Goal: Task Accomplishment & Management: Use online tool/utility

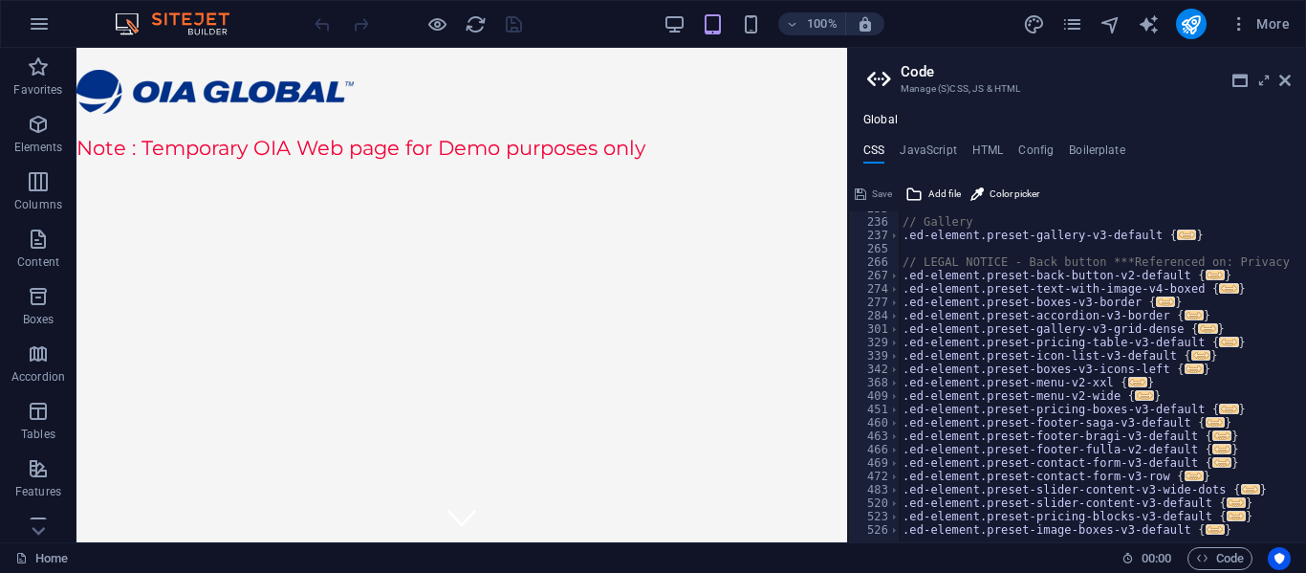
scroll to position [344, 0]
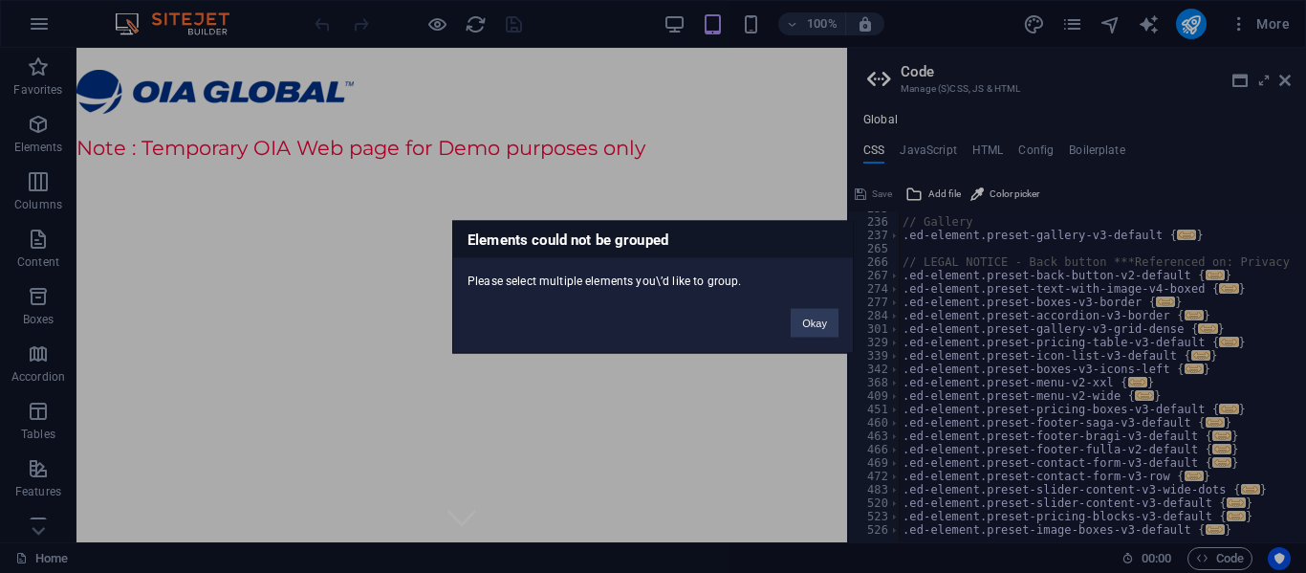
click at [806, 336] on div "Okay" at bounding box center [814, 313] width 76 height 49
click at [803, 331] on button "Okay" at bounding box center [815, 322] width 48 height 29
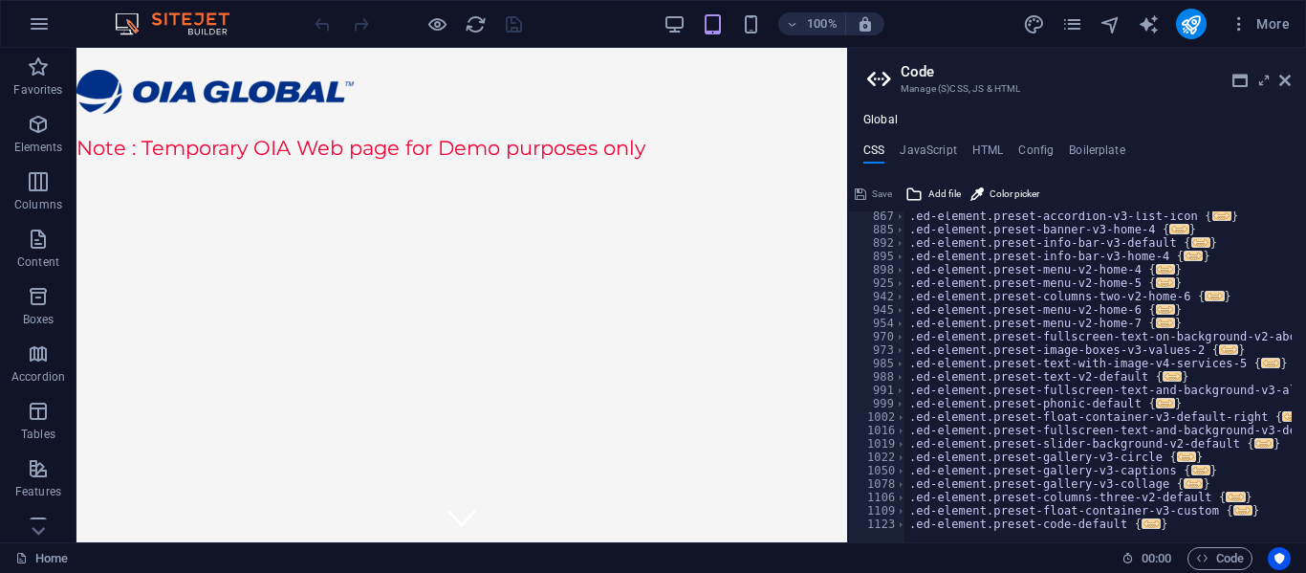
scroll to position [1035, 0]
click at [1057, 386] on div ".ed-element.preset-accordion-v3-list-icon { ... } .ed-element.preset-banner-v3-…" at bounding box center [1298, 377] width 787 height 343
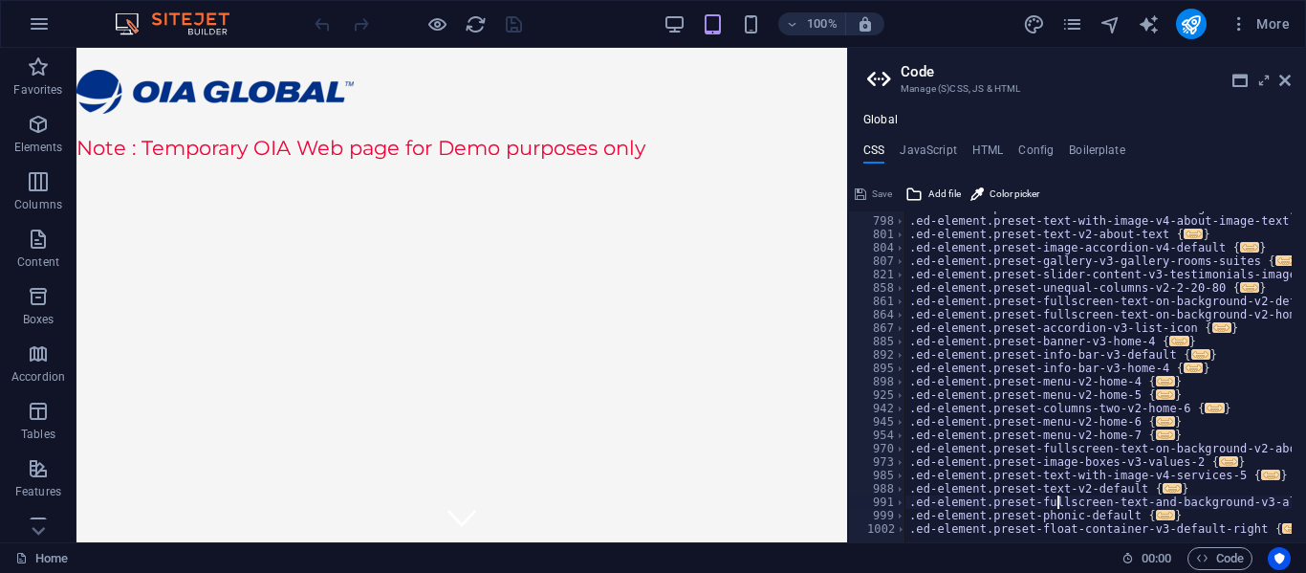
scroll to position [863, 0]
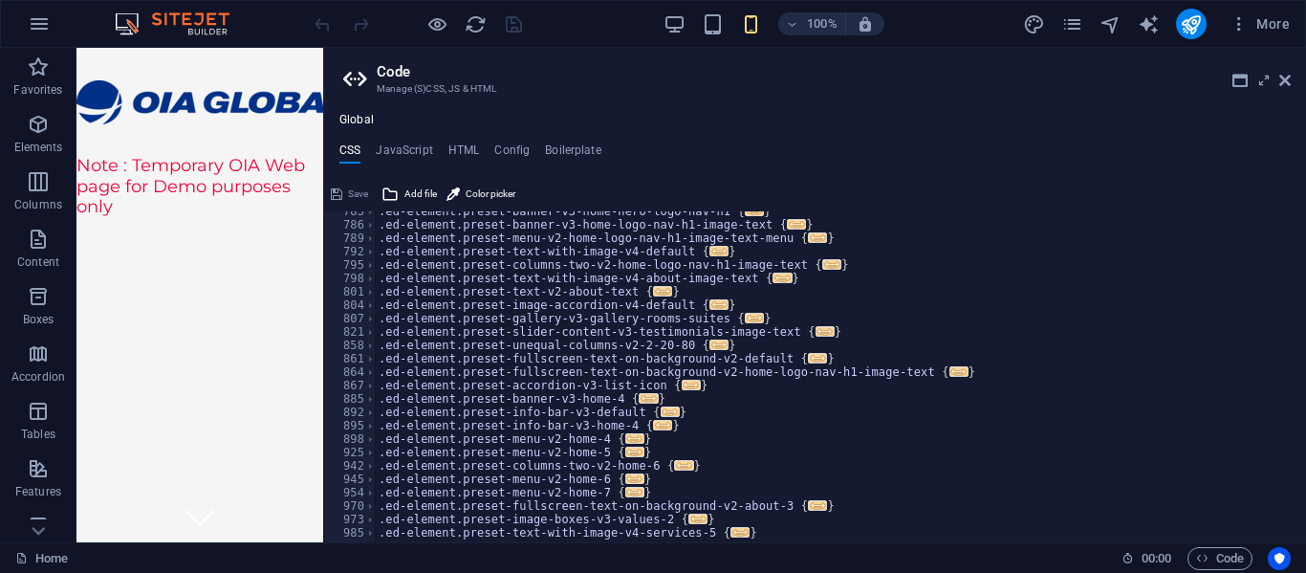
drag, startPoint x: 849, startPoint y: 308, endPoint x: 320, endPoint y: 323, distance: 528.8
click at [320, 323] on div "Home Favorites Elements Columns Content Boxes Accordion Tables Features Images …" at bounding box center [653, 295] width 1306 height 494
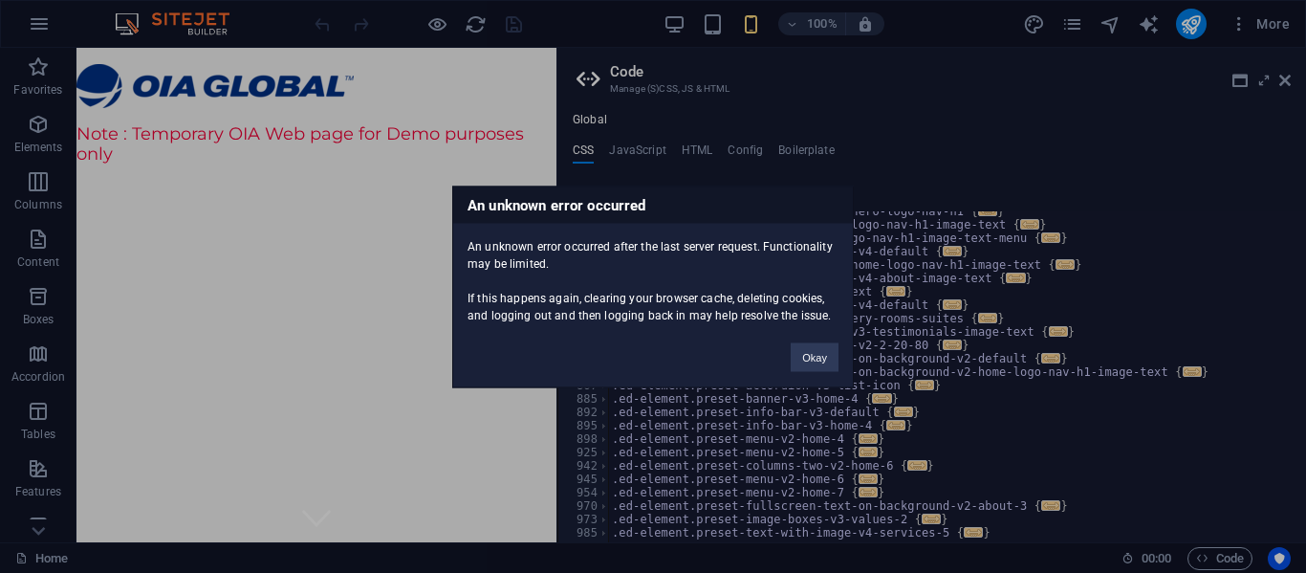
drag, startPoint x: 325, startPoint y: 336, endPoint x: 553, endPoint y: 347, distance: 228.7
click at [553, 347] on body "OIA Global Logistics Home Favorites Elements Columns Content Boxes Accordion Ta…" at bounding box center [653, 286] width 1306 height 573
click at [799, 362] on button "Okay" at bounding box center [815, 356] width 48 height 29
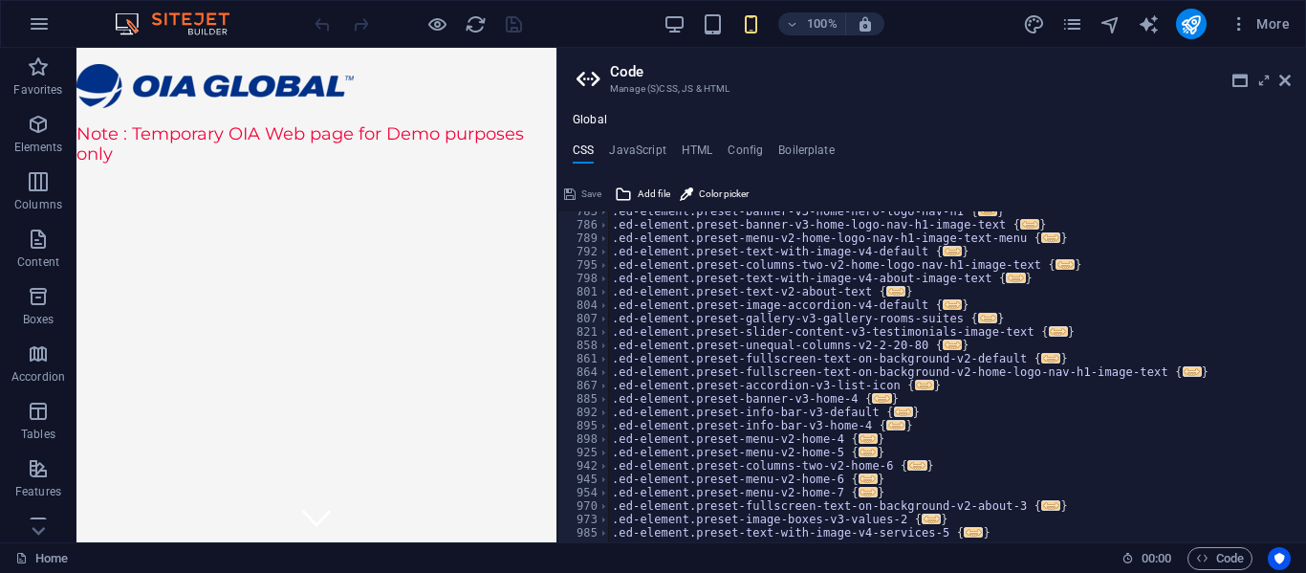
scroll to position [1035, 0]
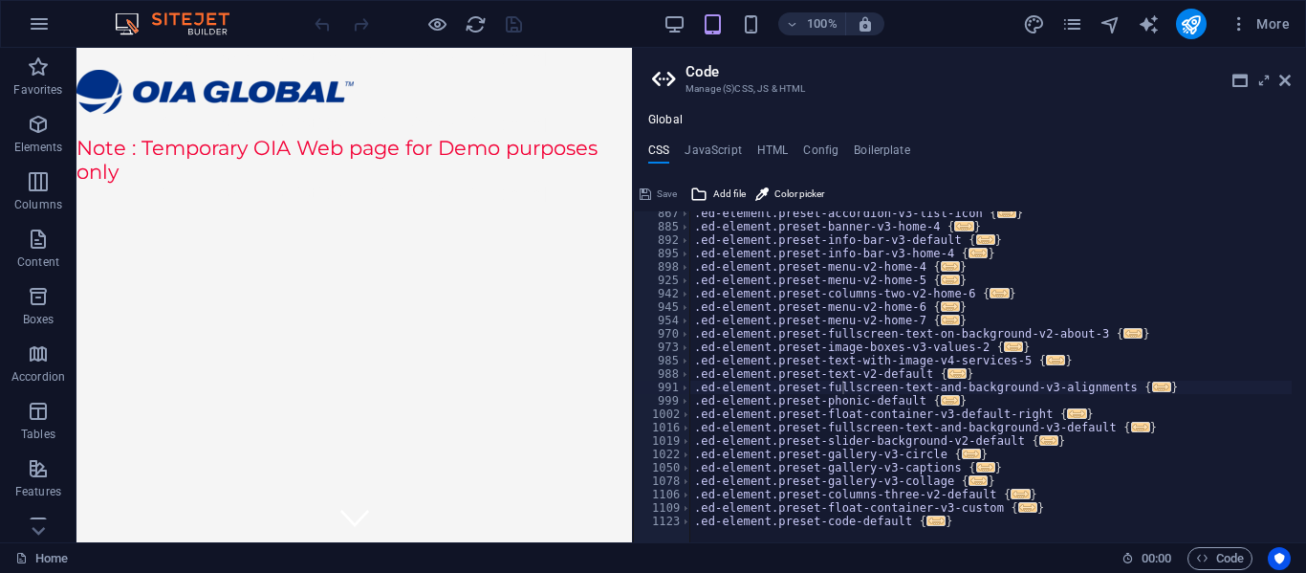
drag, startPoint x: 558, startPoint y: 212, endPoint x: 554, endPoint y: 168, distance: 44.1
click at [629, 214] on div "Home Favorites Elements Columns Content Boxes Accordion Tables Features Images …" at bounding box center [653, 295] width 1306 height 494
click at [646, 227] on div "885" at bounding box center [662, 226] width 57 height 13
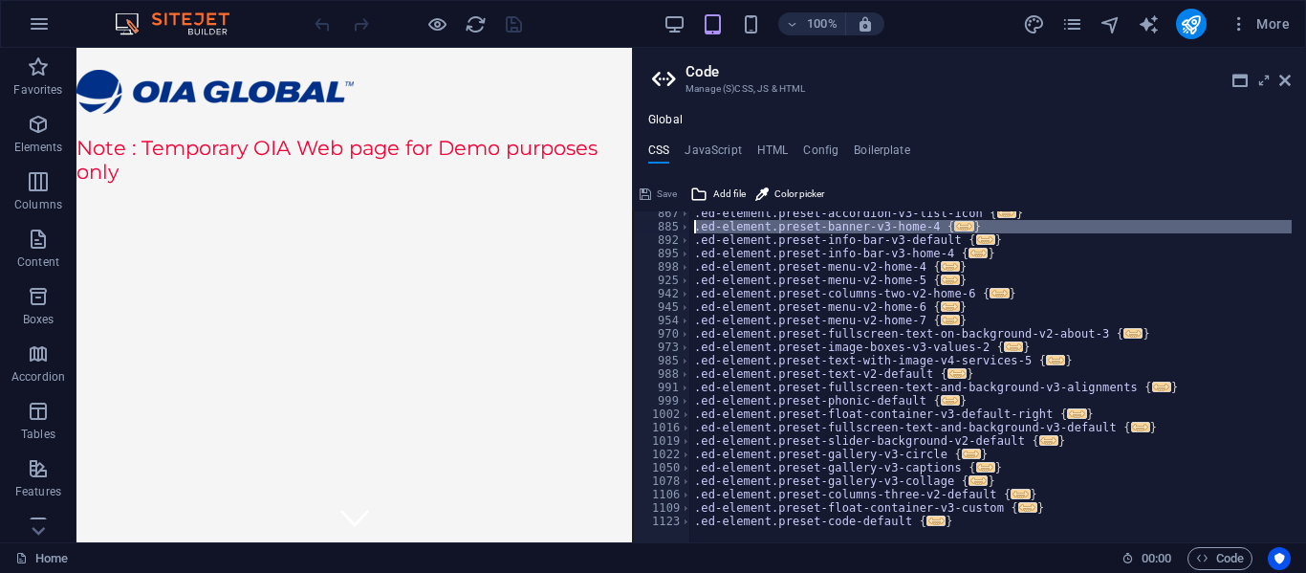
click at [668, 227] on div "885" at bounding box center [662, 226] width 57 height 13
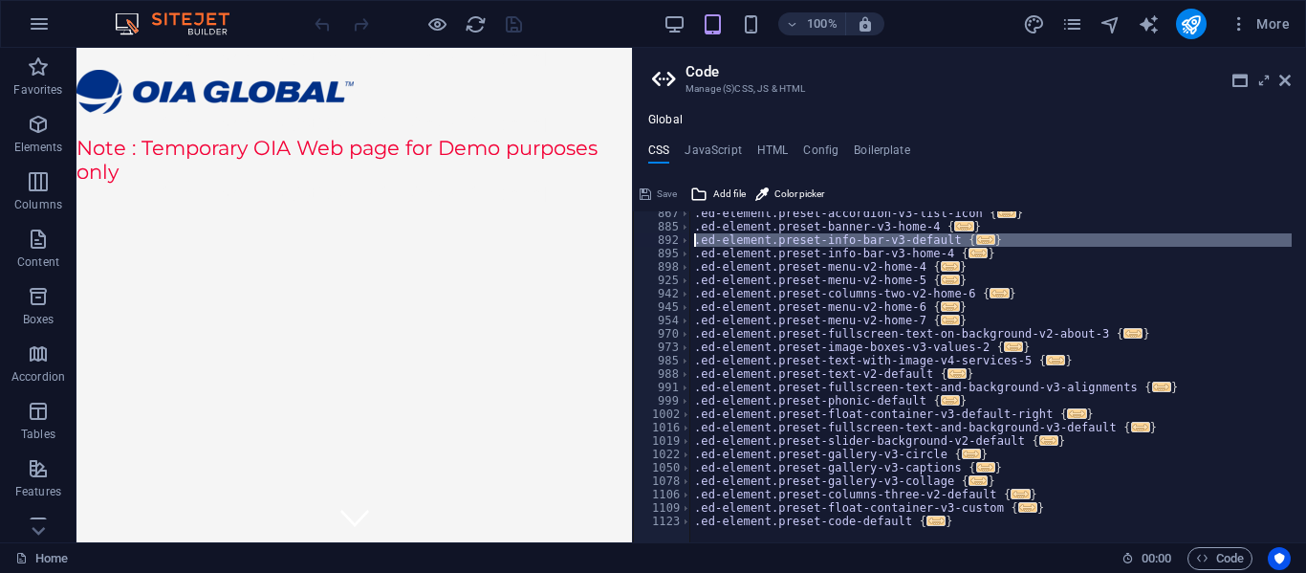
click at [679, 242] on div "892" at bounding box center [662, 239] width 57 height 13
type textarea ".ed-element.preset-info-bar-v3-default { @include info-bar-v3;"
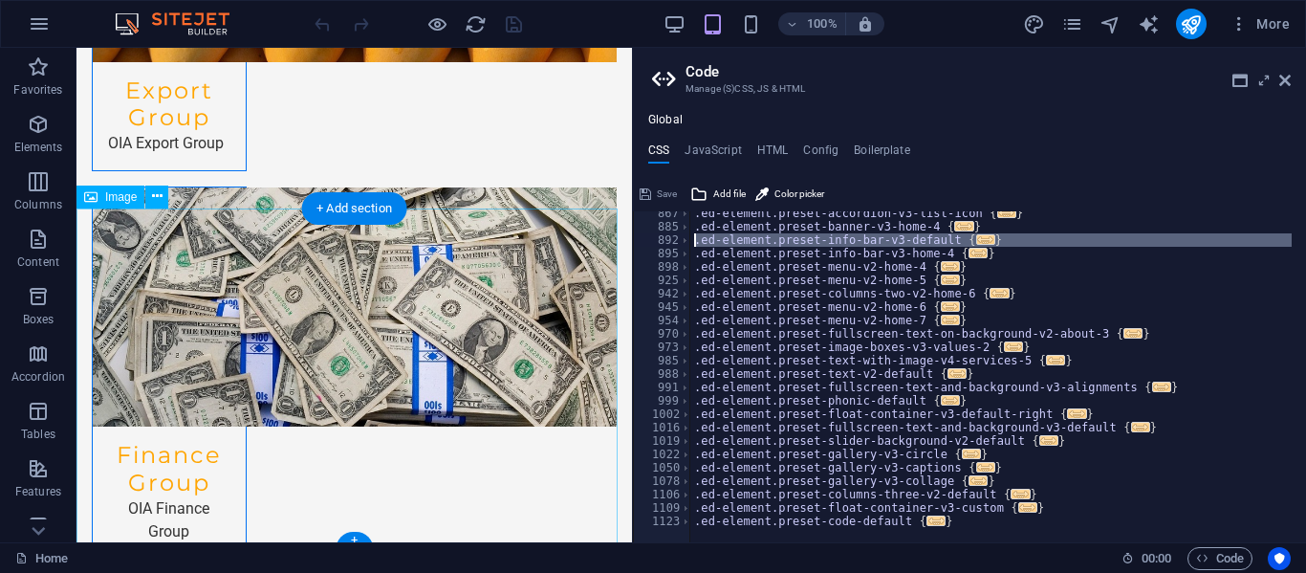
scroll to position [3919, 0]
